Goal: Information Seeking & Learning: Learn about a topic

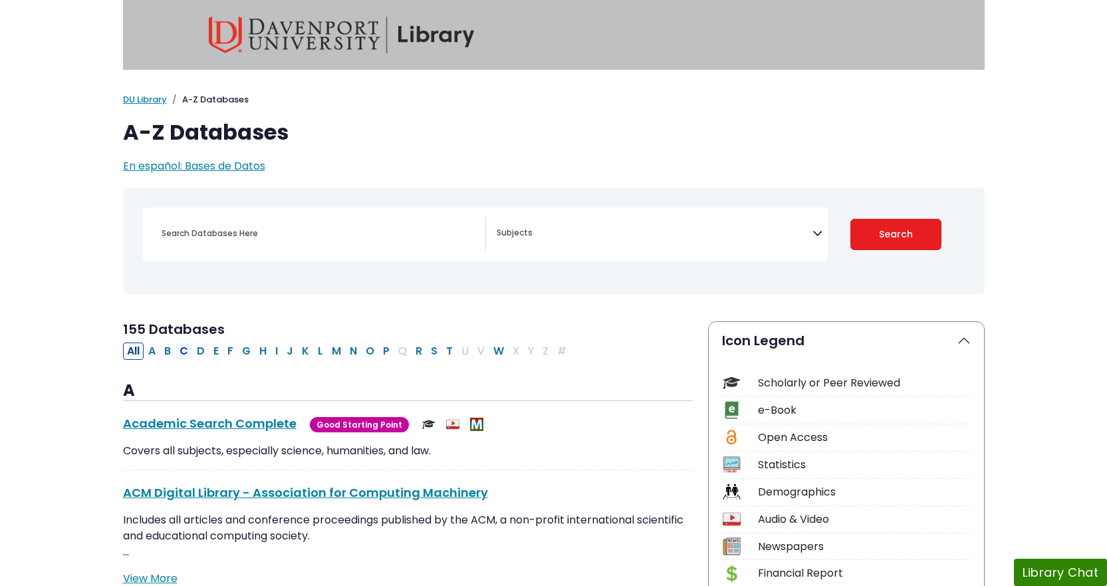
click at [183, 351] on button "C" at bounding box center [183, 350] width 17 height 17
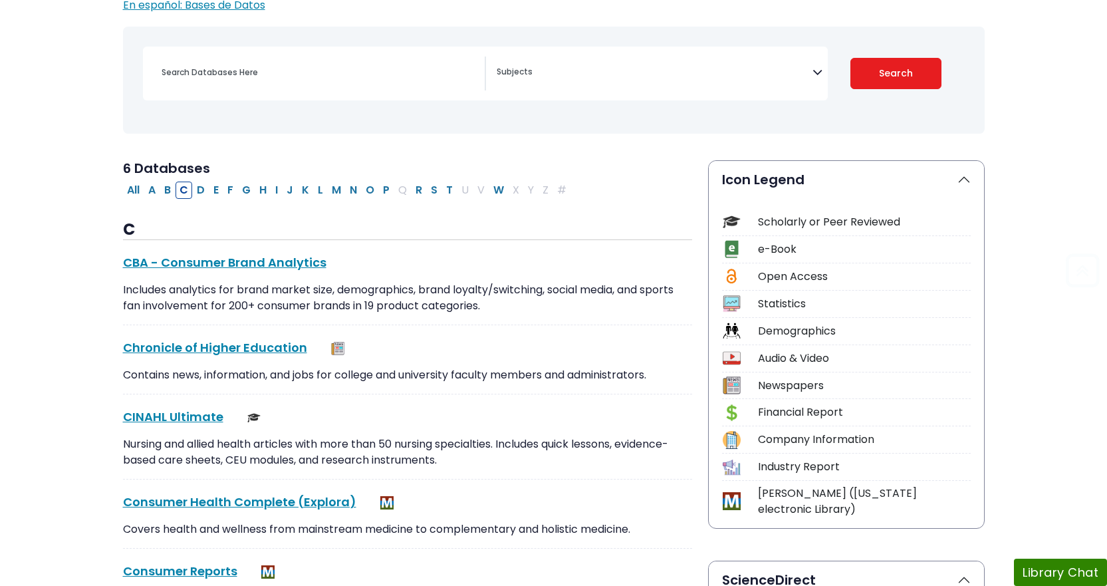
scroll to position [266, 0]
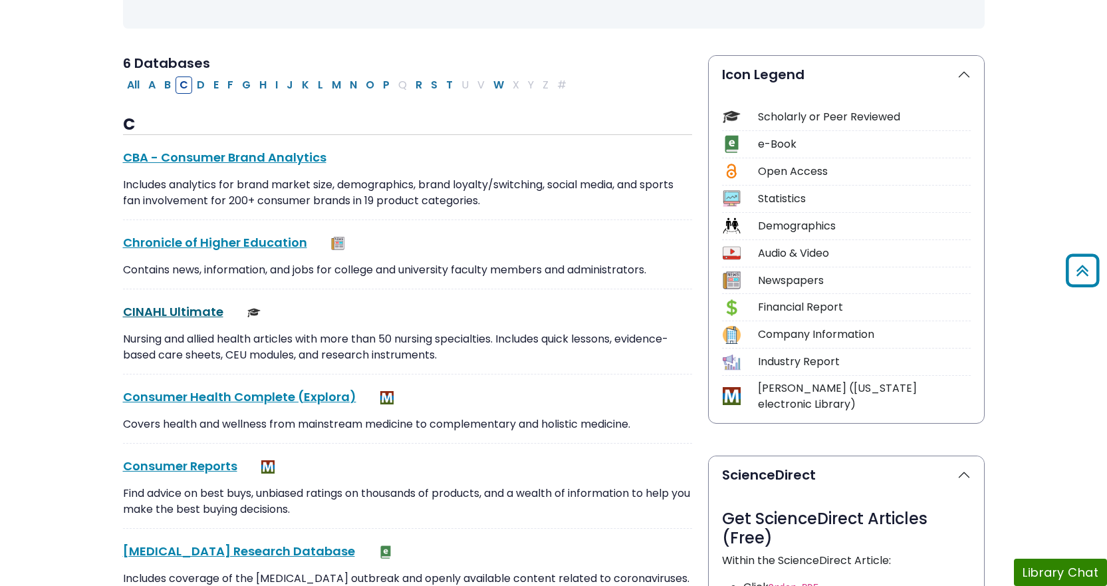
click at [194, 312] on link "CINAHL Ultimate This link opens in a new window" at bounding box center [173, 311] width 100 height 17
click at [388, 80] on button "P" at bounding box center [386, 84] width 15 height 17
select select "Database Subject Filter"
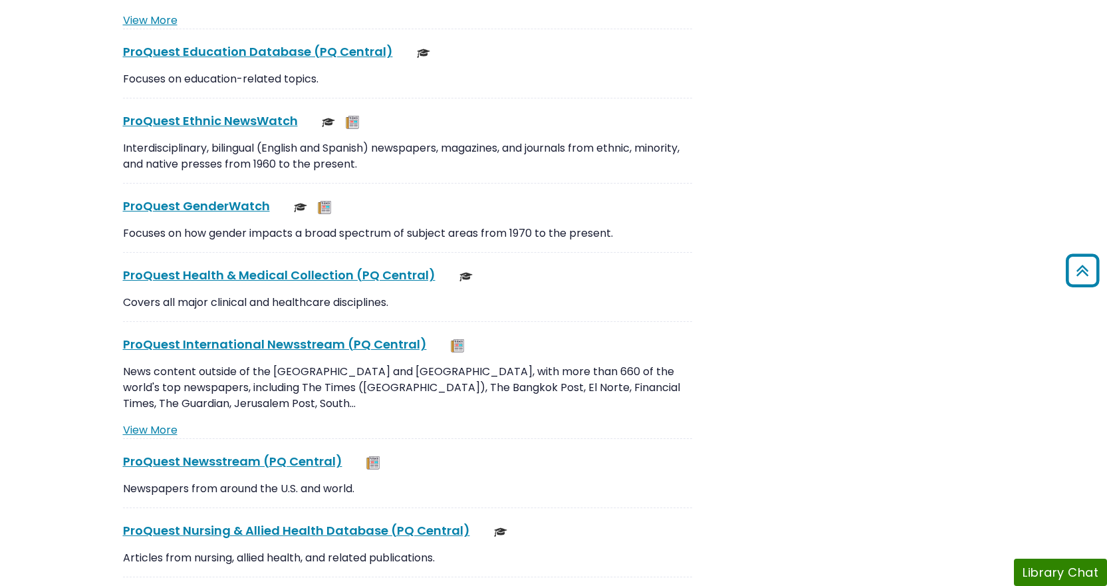
scroll to position [1795, 0]
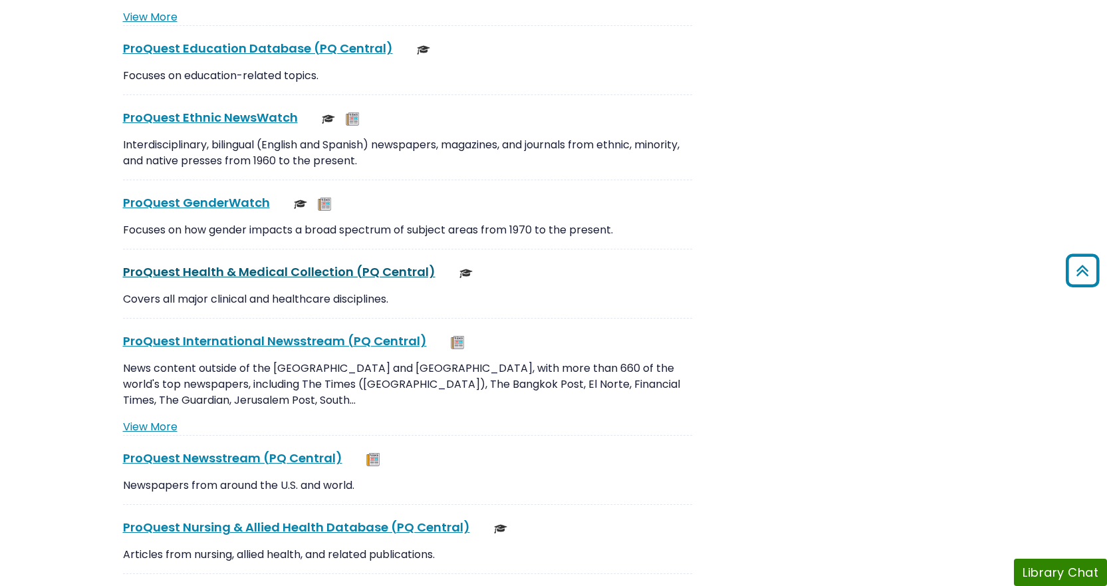
click at [308, 273] on link "ProQuest Health & Medical Collection (PQ Central) This link opens in a new wind…" at bounding box center [279, 271] width 312 height 17
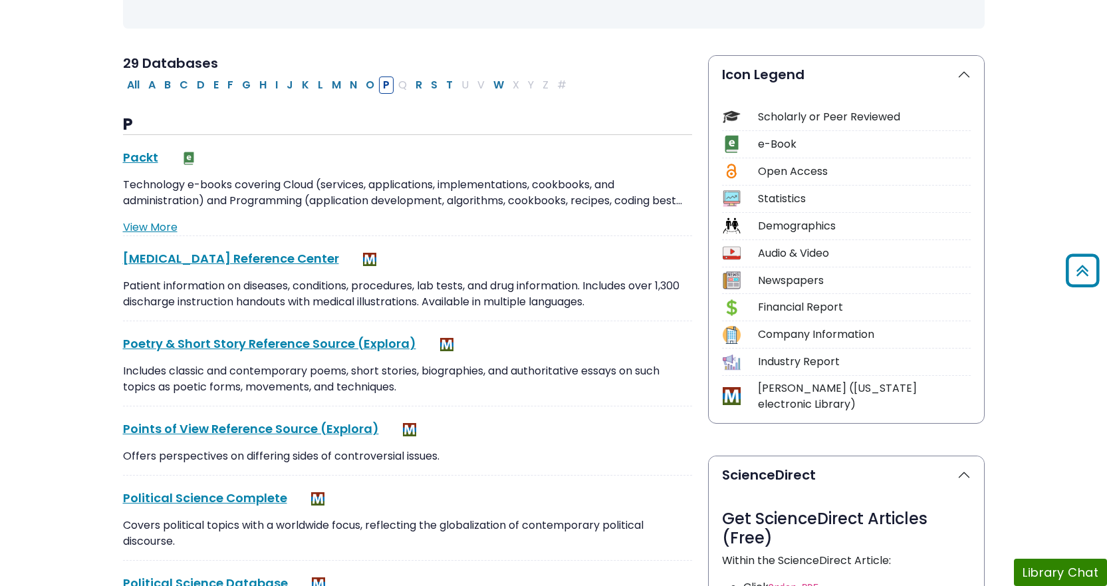
scroll to position [0, 0]
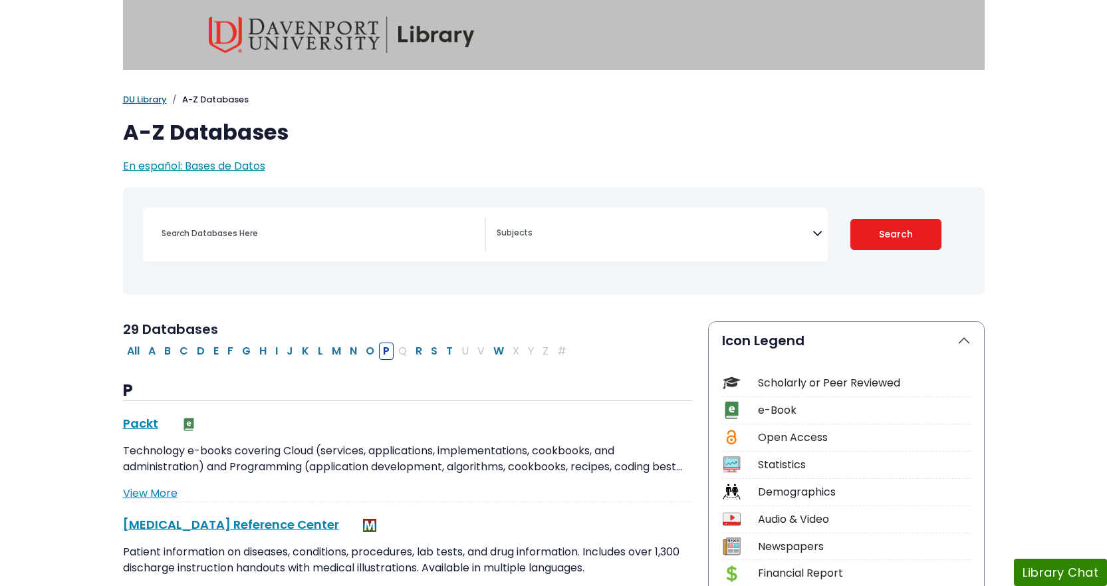
click at [144, 99] on link "DU Library" at bounding box center [145, 99] width 44 height 13
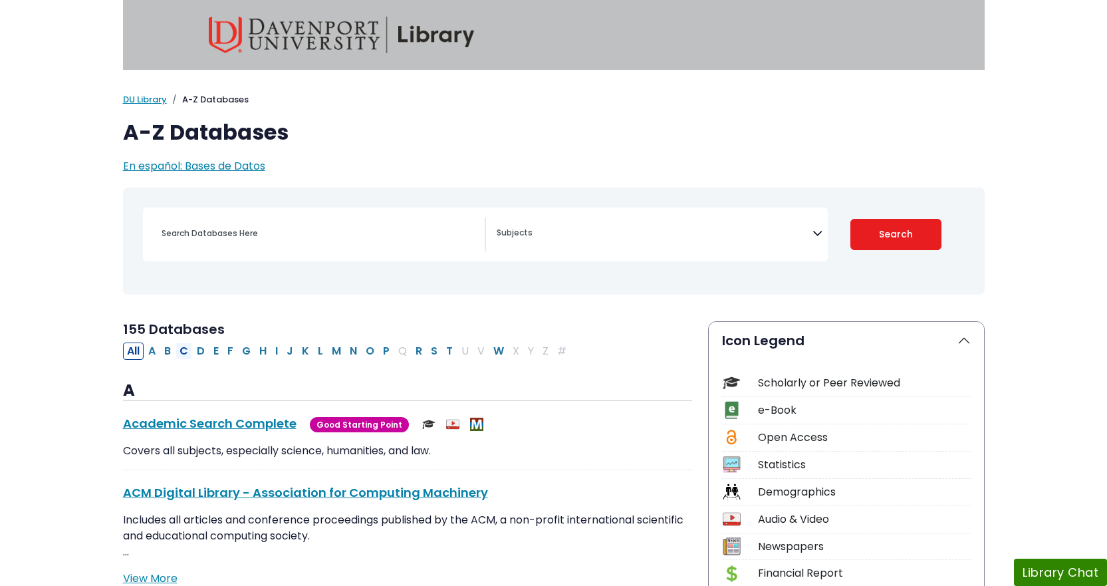
click at [181, 354] on button "C" at bounding box center [183, 350] width 17 height 17
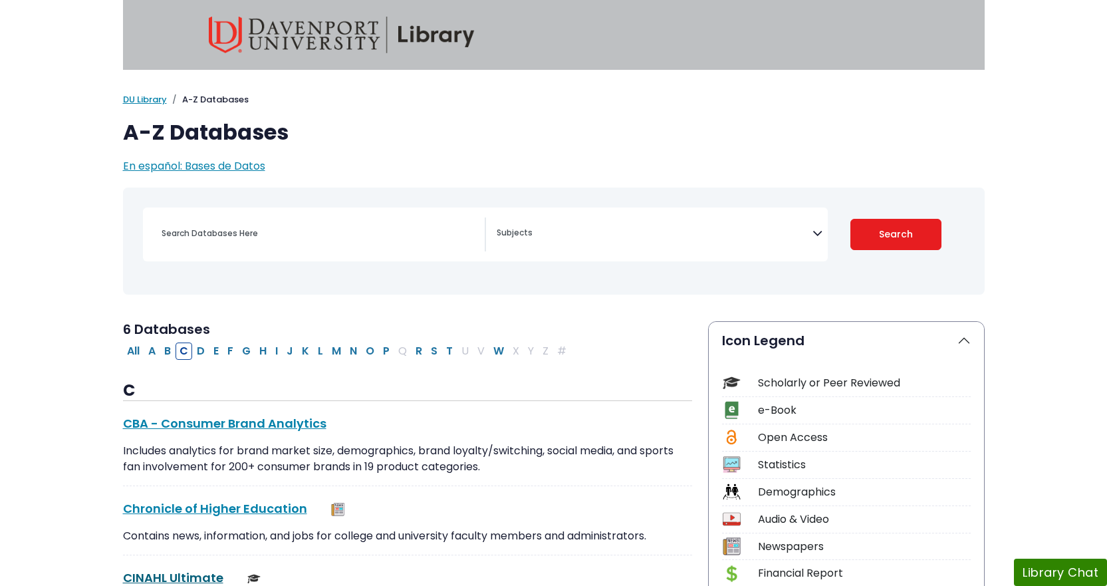
click at [171, 578] on link "CINAHL Ultimate This link opens in a new window" at bounding box center [173, 577] width 100 height 17
click at [247, 352] on button "G" at bounding box center [246, 350] width 17 height 17
select select "Database Subject Filter"
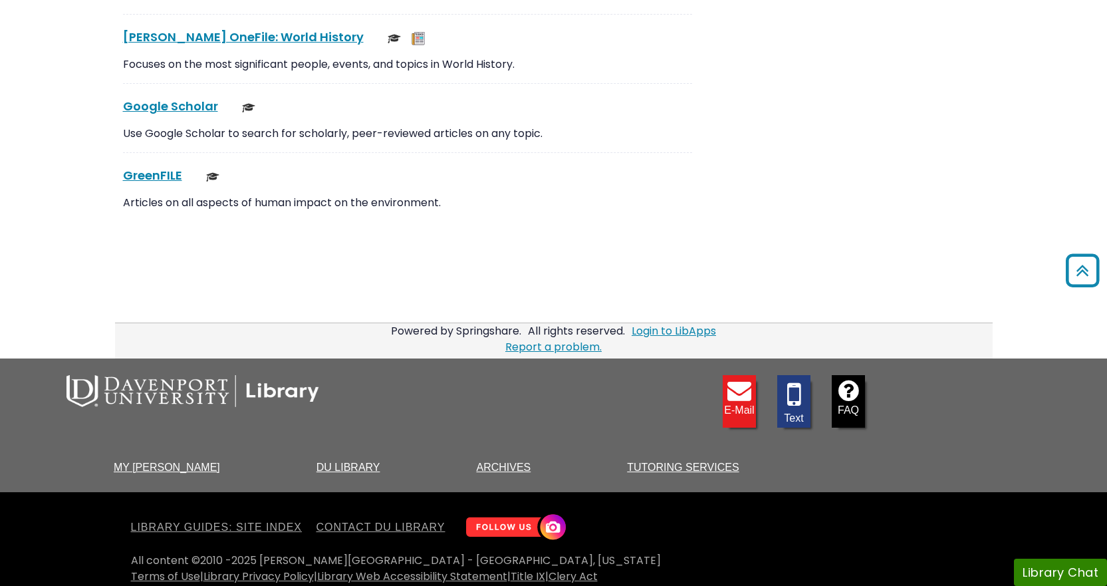
scroll to position [3615, 0]
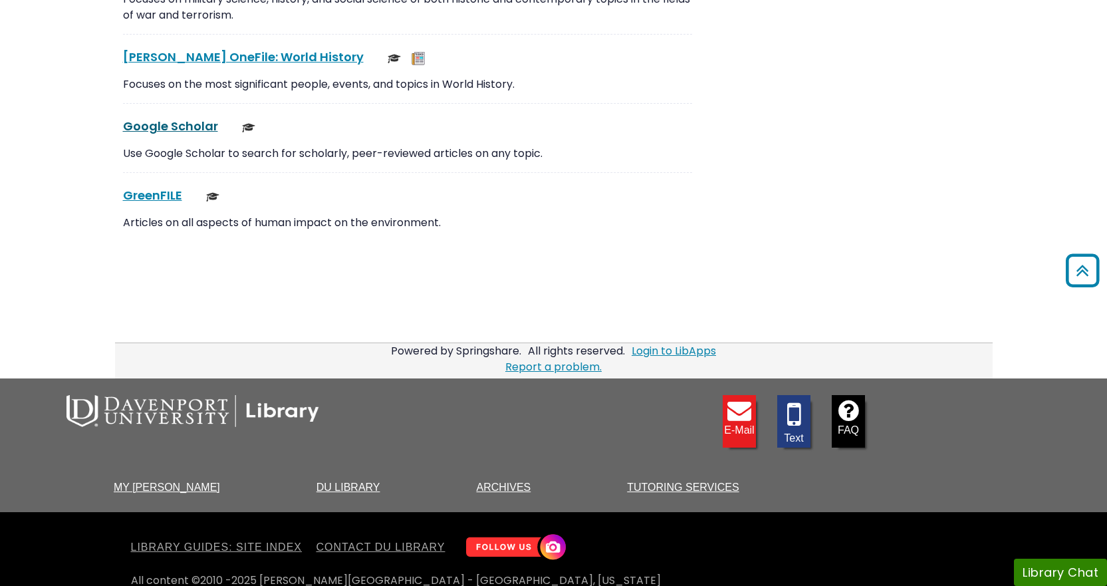
click at [168, 123] on link "Google Scholar This link opens in a new window" at bounding box center [170, 126] width 95 height 17
